Goal: Transaction & Acquisition: Purchase product/service

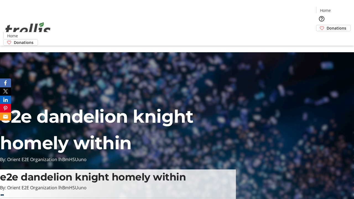
click at [327, 25] on span "Donations" at bounding box center [337, 28] width 20 height 6
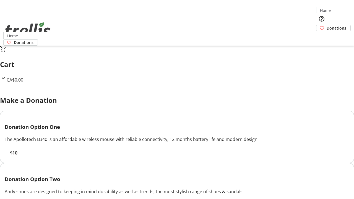
click at [17, 156] on span "$10" at bounding box center [13, 153] width 7 height 7
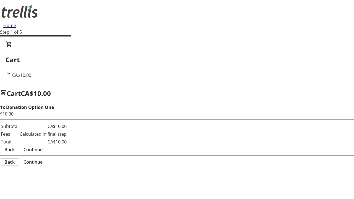
select select "CA"
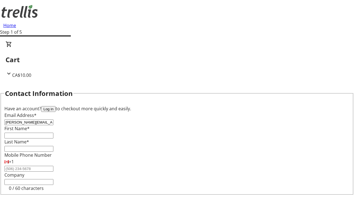
type input "[PERSON_NAME][EMAIL_ADDRESS][DOMAIN_NAME]"
type input "[PERSON_NAME]"
type input "[STREET_ADDRESS][PERSON_NAME]"
type input "Kelowna"
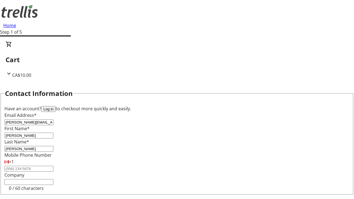
scroll to position [49, 0]
